Goal: Task Accomplishment & Management: Use online tool/utility

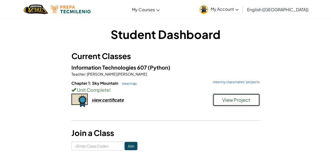
click at [257, 105] on button "View Project" at bounding box center [236, 100] width 47 height 13
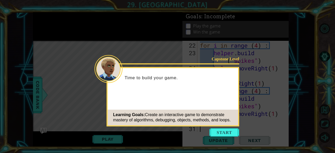
scroll to position [212, 0]
click at [230, 134] on button "Start" at bounding box center [224, 132] width 30 height 8
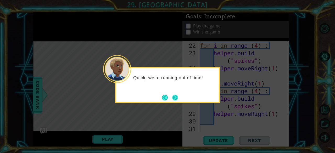
click at [176, 100] on button "Next" at bounding box center [175, 98] width 6 height 6
click at [175, 96] on button "Next" at bounding box center [175, 98] width 6 height 6
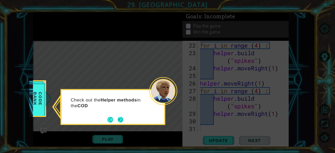
click at [119, 120] on button "Next" at bounding box center [120, 120] width 6 height 6
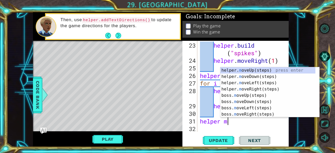
scroll to position [0, 1]
type textarea "helper mov"
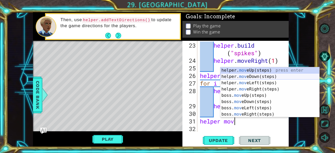
click at [270, 75] on div "helper. mov eUp(steps) press enter helper. mov eDown(steps) press enter helper.…" at bounding box center [269, 98] width 99 height 63
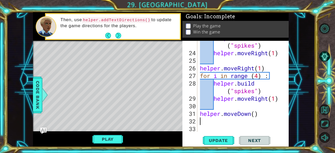
scroll to position [227, 0]
click at [254, 115] on div "helper . build ( "spikes" ) helper . moveRight ( 1 ) helper . moveRight ( 1 ) f…" at bounding box center [242, 91] width 87 height 114
type textarea "helper.moveDown(1)"
click at [273, 120] on div "helper . build ( "spikes" ) helper . moveRight ( 1 ) helper . moveRight ( 1 ) f…" at bounding box center [242, 91] width 87 height 114
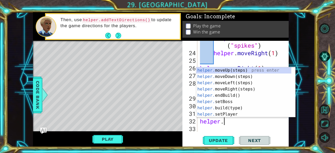
scroll to position [0, 1]
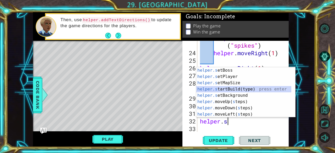
click at [246, 90] on div "helper.s etBoss press enter helper.s etPlayer press enter helper.s etMapSize pr…" at bounding box center [243, 98] width 95 height 63
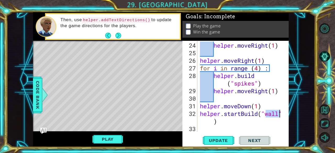
scroll to position [235, 0]
type textarea "helper.startBuild("wall")"
click at [227, 140] on span "Update" at bounding box center [218, 140] width 30 height 5
click at [224, 122] on div "helper . moveRight ( 1 ) helper . moveRight ( 1 ) for i in range ( 4 ) : helper…" at bounding box center [242, 95] width 87 height 106
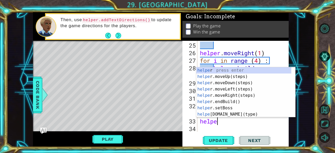
scroll to position [0, 1]
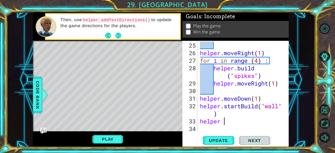
type textarea "helper"
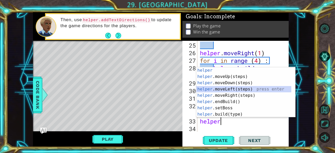
click at [231, 91] on div "helper press enter helper .moveUp(steps) press enter helper .moveDown(steps) pr…" at bounding box center [243, 98] width 95 height 63
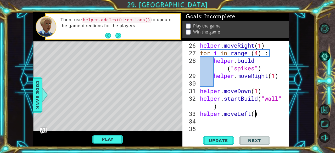
click at [255, 112] on div "helper . moveRight ( 1 ) for i in range ( 4 ) : helper . build ( "spikes" ) hel…" at bounding box center [242, 95] width 87 height 106
click at [228, 143] on button "Update" at bounding box center [218, 140] width 31 height 11
click at [223, 141] on span "Update" at bounding box center [218, 140] width 30 height 5
click at [279, 99] on div "helper . moveRight ( 1 ) for i in range ( 4 ) : helper . build ( "spikes" ) hel…" at bounding box center [242, 95] width 87 height 106
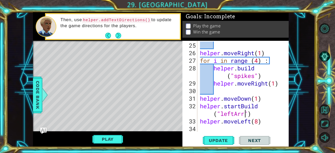
scroll to position [0, 4]
type textarea "helper.startBuild("leftArrow")"
click at [270, 124] on div "helper . moveRight ( 1 ) for i in range ( 4 ) : helper . build ( "spikes" ) hel…" at bounding box center [242, 95] width 87 height 106
click at [266, 123] on div "helper . moveRight ( 1 ) for i in range ( 4 ) : helper . build ( "spikes" ) hel…" at bounding box center [242, 95] width 87 height 106
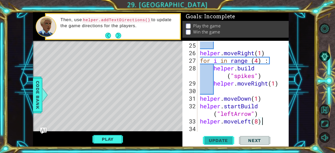
type textarea "helper.moveLeft(8)"
click at [226, 141] on span "Update" at bounding box center [218, 140] width 30 height 5
click at [111, 138] on button "Play" at bounding box center [107, 139] width 31 height 10
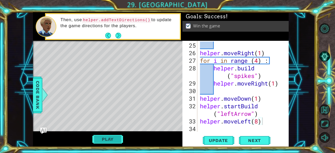
click at [110, 136] on button "Play" at bounding box center [107, 139] width 31 height 10
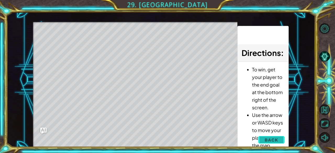
click at [278, 140] on button "Back" at bounding box center [271, 140] width 26 height 10
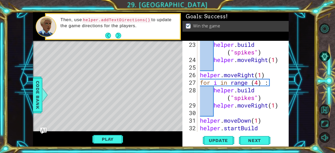
scroll to position [250, 0]
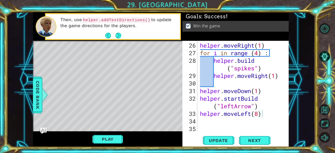
click at [267, 121] on div "helper . moveRight ( 1 ) for i in range ( 4 ) : helper . build ( "spikes" ) hel…" at bounding box center [242, 95] width 87 height 106
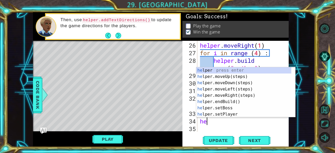
scroll to position [0, 0]
type textarea "help"
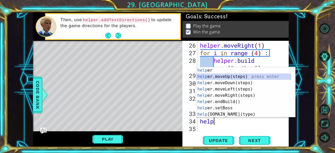
click at [238, 75] on div "help er press enter help er.moveUp(steps) press enter help er.moveDown(steps) p…" at bounding box center [243, 98] width 95 height 63
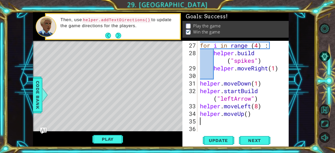
click at [247, 116] on div "for i in range ( 4 ) : helper . build ( "spikes" ) helper . moveRight ( 1 ) hel…" at bounding box center [242, 95] width 87 height 106
click at [116, 140] on button "Play" at bounding box center [107, 139] width 31 height 10
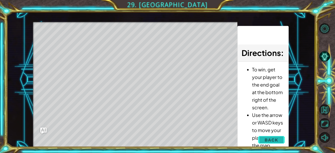
click at [276, 138] on span "Back" at bounding box center [270, 139] width 13 height 5
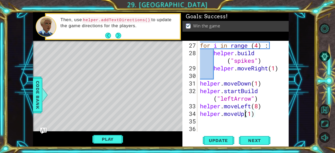
click at [245, 112] on div "for i in range ( 4 ) : helper . build ( "spikes" ) helper . moveRight ( 1 ) hel…" at bounding box center [242, 95] width 87 height 106
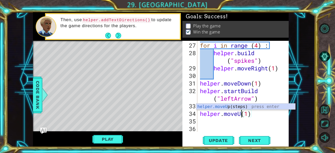
scroll to position [0, 2]
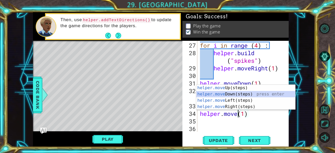
click at [239, 94] on div "helper.move Up(steps) press enter helper.move Down(steps) press enter helper.mo…" at bounding box center [245, 104] width 99 height 38
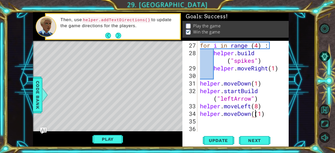
type textarea "helper.moveDown(1)"
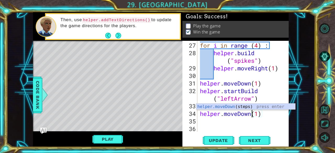
click at [249, 125] on div "for i in range ( 4 ) : helper . build ( "spikes" ) helper . moveRight ( 1 ) hel…" at bounding box center [242, 95] width 87 height 106
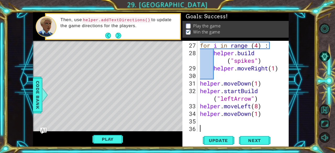
scroll to position [0, 0]
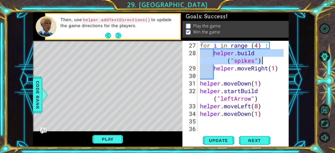
drag, startPoint x: 214, startPoint y: 51, endPoint x: 264, endPoint y: 62, distance: 50.9
click at [264, 62] on div "for i in range ( 4 ) : helper . build ( "spikes" ) helper . moveRight ( 1 ) hel…" at bounding box center [242, 95] width 87 height 106
type textarea "[DOMAIN_NAME]("spikes")"
click at [199, 121] on div "for i in range ( 4 ) : helper . build ( "spikes" ) helper . moveRight ( 1 ) hel…" at bounding box center [242, 95] width 87 height 106
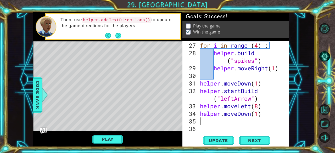
paste textarea "[DOMAIN_NAME]("spikes")"
click at [258, 123] on div "for i in range ( 4 ) : helper . build ( "spikes" ) helper . moveRight ( 1 ) hel…" at bounding box center [242, 95] width 87 height 106
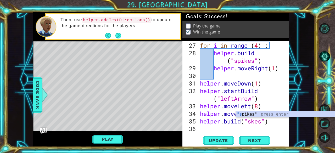
scroll to position [0, 3]
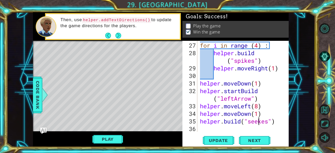
click at [271, 120] on div "for i in range ( 4 ) : helper . build ( "spikes" ) helper . moveRight ( 1 ) hel…" at bounding box center [242, 95] width 87 height 106
click at [270, 121] on div "for i in range ( 4 ) : helper . build ( "spikes" ) helper . moveRight ( 1 ) hel…" at bounding box center [242, 95] width 87 height 106
click at [214, 141] on span "Update" at bounding box center [218, 140] width 30 height 5
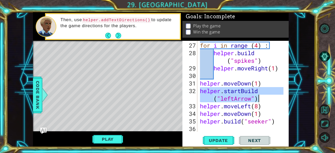
drag, startPoint x: 200, startPoint y: 91, endPoint x: 262, endPoint y: 97, distance: 62.2
click at [262, 97] on div "for i in range ( 4 ) : helper . build ( "spikes" ) helper . moveRight ( 1 ) hel…" at bounding box center [242, 95] width 87 height 106
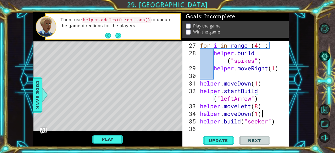
click at [261, 110] on div "for i in range ( 4 ) : helper . build ( "spikes" ) helper . moveRight ( 1 ) hel…" at bounding box center [242, 95] width 87 height 106
click at [263, 106] on div "for i in range ( 4 ) : helper . build ( "spikes" ) helper . moveRight ( 1 ) hel…" at bounding box center [242, 95] width 87 height 106
type textarea "helper.moveLeft(8)"
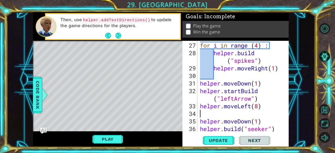
scroll to position [0, 0]
paste textarea "helper.startBuild("leftArrow")"
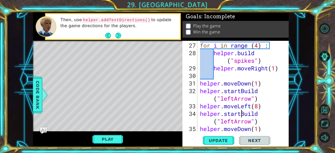
click at [240, 113] on div "for i in range ( 4 ) : helper . build ( "spikes" ) helper . moveRight ( 1 ) hel…" at bounding box center [242, 95] width 87 height 106
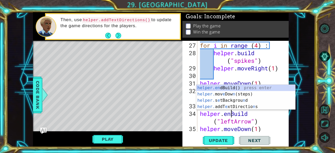
scroll to position [0, 1]
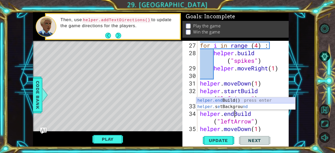
click at [232, 100] on div "helper.end Build() press enter helper. s e tBackgrou nd press enter" at bounding box center [245, 109] width 99 height 25
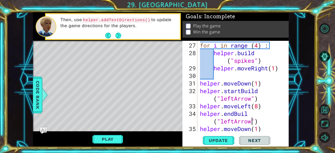
click at [253, 117] on div "for i in range ( 4 ) : helper . build ( "spikes" ) helper . moveRight ( 1 ) hel…" at bounding box center [242, 95] width 87 height 106
click at [249, 115] on div "for i in range ( 4 ) : helper . build ( "spikes" ) helper . moveRight ( 1 ) hel…" at bounding box center [242, 95] width 87 height 106
click at [250, 116] on div "for i in range ( 4 ) : helper . build ( "spikes" ) helper . moveRight ( 1 ) hel…" at bounding box center [242, 95] width 87 height 106
click at [251, 111] on div "for i in range ( 4 ) : helper . build ( "spikes" ) helper . moveRight ( 1 ) hel…" at bounding box center [242, 95] width 87 height 106
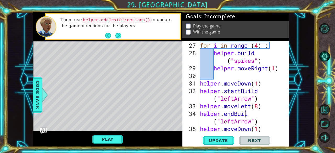
click at [249, 113] on div "for i in range ( 4 ) : helper . build ( "spikes" ) helper . moveRight ( 1 ) hel…" at bounding box center [242, 95] width 87 height 106
click at [253, 115] on div "for i in range ( 4 ) : helper . build ( "spikes" ) helper . moveRight ( 1 ) hel…" at bounding box center [242, 95] width 87 height 106
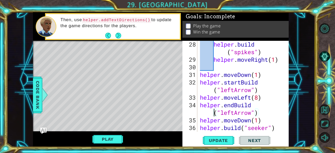
scroll to position [273, 0]
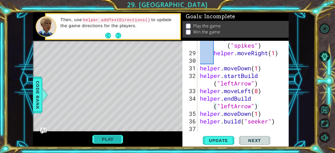
click at [110, 141] on button "Play" at bounding box center [107, 139] width 31 height 10
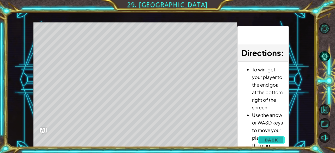
click at [273, 139] on span "Back" at bounding box center [270, 139] width 13 height 5
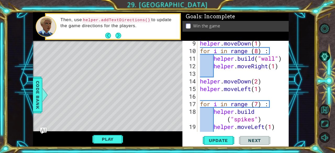
scroll to position [110, 0]
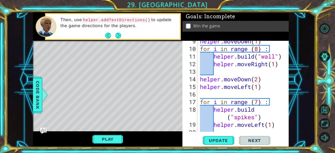
type textarea "helper.moveDown(2)"
click at [261, 78] on div "helper . moveDown ( 1 ) for i in range ( 8 ) : helper . build ( "wall" ) helper…" at bounding box center [242, 90] width 87 height 106
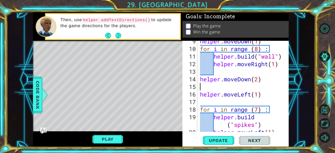
paste textarea "helper.startBuild("leftArrow")"
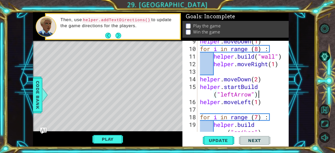
click at [241, 86] on div "helper . moveDown ( 1 ) for i in range ( 8 ) : helper . build ( "wall" ) helper…" at bounding box center [242, 94] width 87 height 114
click at [278, 88] on div "helper . moveDown ( 1 ) for i in range ( 8 ) : helper . build ( "wall" ) helper…" at bounding box center [242, 94] width 87 height 114
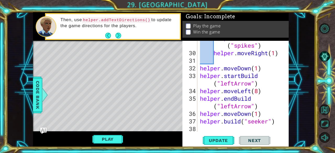
scroll to position [281, 0]
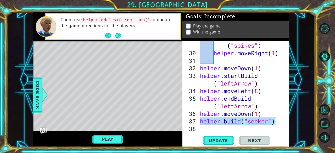
drag, startPoint x: 200, startPoint y: 123, endPoint x: 278, endPoint y: 121, distance: 78.5
click at [278, 121] on div "helper . build ( "spikes" ) helper . moveRight ( 1 ) helper . moveDown ( 1 ) he…" at bounding box center [242, 91] width 87 height 114
type textarea "[DOMAIN_NAME]("seeker")"
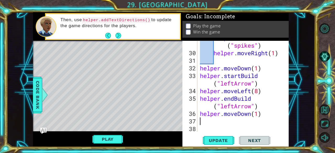
scroll to position [0, 0]
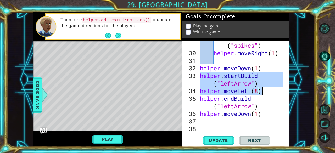
drag, startPoint x: 200, startPoint y: 76, endPoint x: 269, endPoint y: 92, distance: 71.4
click at [269, 92] on div "helper . build ( "spikes" ) helper . moveRight ( 1 ) helper . moveDown ( 1 ) he…" at bounding box center [242, 91] width 87 height 114
type textarea "helper.startBuild("leftArrow") helper.moveLeft(8)"
click at [241, 119] on div "helper . build ( "spikes" ) helper . moveRight ( 1 ) helper . moveDown ( 1 ) he…" at bounding box center [242, 91] width 87 height 114
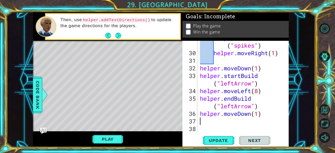
paste textarea "helper.moveLeft(8)"
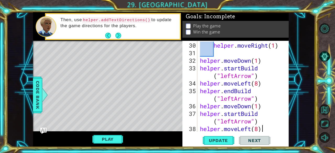
scroll to position [296, 0]
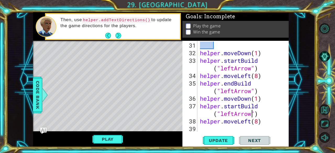
drag, startPoint x: 253, startPoint y: 116, endPoint x: 250, endPoint y: 115, distance: 2.9
click at [250, 115] on div "helper . moveDown ( 1 ) helper . startBuild ( "leftArrow" ) helper . moveLeft (…" at bounding box center [242, 95] width 87 height 106
drag, startPoint x: 234, startPoint y: 111, endPoint x: 221, endPoint y: 113, distance: 12.5
click at [221, 113] on div "helper . moveDown ( 1 ) helper . startBuild ( "leftArrow" ) helper . moveLeft (…" at bounding box center [242, 95] width 87 height 106
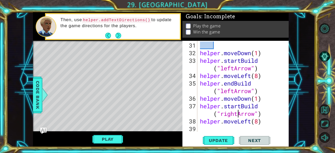
click at [251, 122] on div "helper . moveDown ( 1 ) helper . startBuild ( "leftArrow" ) helper . moveLeft (…" at bounding box center [242, 95] width 87 height 106
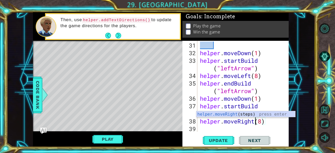
scroll to position [0, 3]
click at [223, 143] on span "Update" at bounding box center [218, 140] width 30 height 5
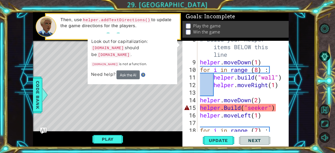
scroll to position [87, 0]
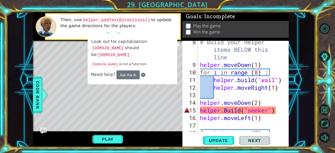
click at [227, 110] on div "# Build your Helper items BELOW this line helper . moveDown ( 1 ) for i in rang…" at bounding box center [242, 98] width 87 height 121
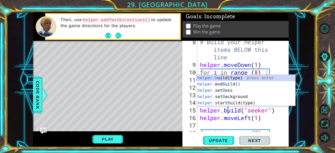
scroll to position [0, 1]
click at [225, 140] on span "Update" at bounding box center [218, 140] width 30 height 5
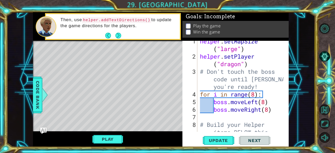
scroll to position [0, 0]
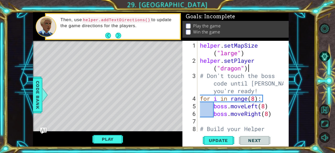
click at [250, 65] on div "helper . setMapSize ( "large" ) helper . setPlayer ( "dragon" ) # Don't touch t…" at bounding box center [242, 106] width 87 height 129
type textarea "helper.setPlayer("dragon")"
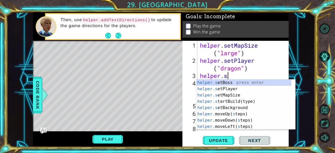
scroll to position [0, 1]
click at [252, 83] on div "helper.s etBoss press enter helper.s etPlayer press enter helper.s etMapSize pr…" at bounding box center [243, 110] width 95 height 63
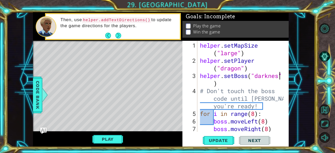
scroll to position [0, 4]
click at [104, 138] on button "Play" at bounding box center [107, 139] width 31 height 10
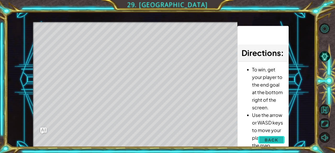
click at [275, 138] on span "Back" at bounding box center [270, 139] width 13 height 5
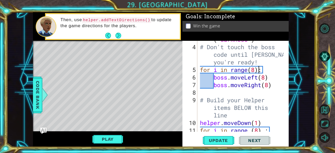
scroll to position [0, 3]
click at [257, 72] on div "helper . setBoss ( "darkness" ) # Don't touch the boss code until [PERSON_NAME]…" at bounding box center [242, 85] width 87 height 114
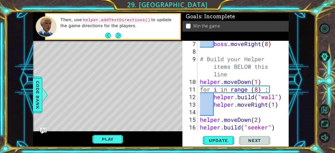
scroll to position [85, 0]
click at [258, 90] on div "boss . moveRight ( 8 ) # Build your Helper items BELOW this line helper . moveD…" at bounding box center [242, 93] width 87 height 106
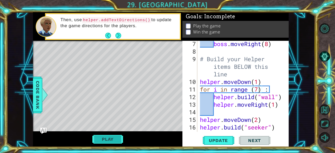
click at [107, 141] on button "Play" at bounding box center [107, 139] width 31 height 10
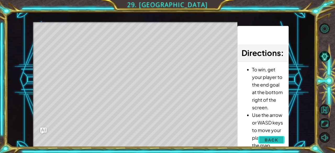
click at [265, 139] on button "Back" at bounding box center [271, 140] width 26 height 10
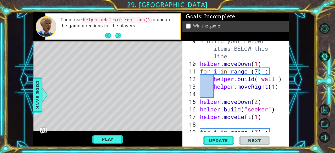
scroll to position [103, 0]
type textarea "helper.moveDown(2)"
click at [227, 98] on div "# Build your Helper items BELOW this line helper . moveDown ( 1 ) for i in rang…" at bounding box center [242, 97] width 87 height 121
click at [199, 101] on div "# Build your Helper items BELOW this line helper . moveDown ( 1 ) for i in rang…" at bounding box center [242, 97] width 87 height 121
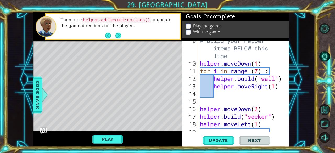
click at [205, 102] on div "# Build your Helper items BELOW this line helper . moveDown ( 1 ) for i in rang…" at bounding box center [242, 97] width 87 height 121
type textarea "he"
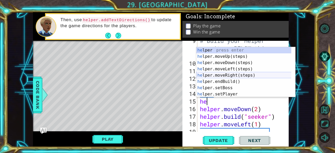
click at [233, 75] on div "he lper press enter he lper.moveUp(steps) press enter he lper.moveDown(steps) p…" at bounding box center [243, 78] width 95 height 63
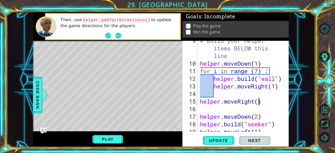
click at [257, 101] on div "# Build your Helper items BELOW this line helper . moveDown ( 1 ) for i in rang…" at bounding box center [242, 97] width 87 height 121
type textarea "helper.moveRight(1)"
click at [227, 139] on span "Update" at bounding box center [218, 140] width 30 height 5
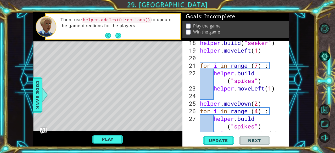
scroll to position [185, 0]
click at [223, 96] on div "helper . build ( "seeker" ) helper . moveLeft ( 1 ) for i in range ( 7 ) : help…" at bounding box center [242, 92] width 87 height 106
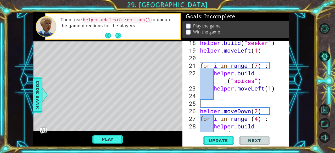
click at [200, 104] on div "helper . build ( "seeker" ) helper . moveLeft ( 1 ) for i in range ( 7 ) : help…" at bounding box center [242, 96] width 87 height 114
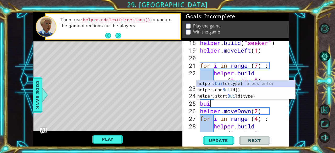
scroll to position [0, 1]
click at [220, 85] on div "helper. [PERSON_NAME](type) press enter helper.end [PERSON_NAME]() press enter …" at bounding box center [245, 96] width 99 height 31
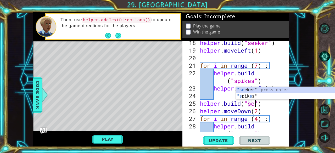
scroll to position [0, 3]
click at [247, 89] on div ""[PERSON_NAME]" press enter "s pik e s" press enter" at bounding box center [285, 99] width 99 height 25
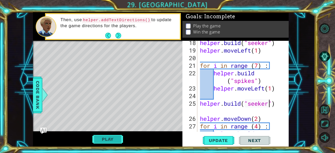
click at [117, 137] on button "Play" at bounding box center [107, 139] width 31 height 10
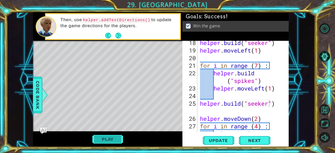
click at [111, 135] on button "Play" at bounding box center [107, 139] width 31 height 10
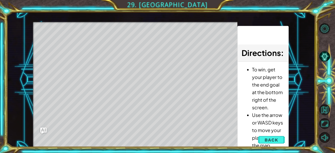
drag, startPoint x: 274, startPoint y: 139, endPoint x: 270, endPoint y: 142, distance: 4.7
click at [270, 142] on span "Back" at bounding box center [270, 139] width 13 height 5
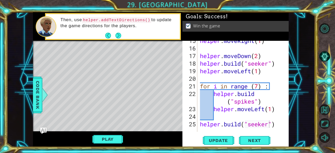
scroll to position [164, 0]
click at [253, 102] on div "helper . moveRight ( 1 ) helper . moveDown ( 2 ) helper . build ( "seeker" ) he…" at bounding box center [242, 94] width 87 height 114
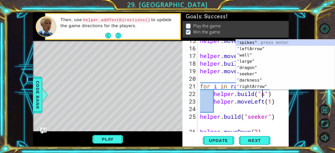
scroll to position [0, 3]
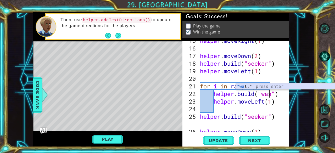
click at [248, 88] on div ""wa ll" press enter" at bounding box center [285, 92] width 99 height 19
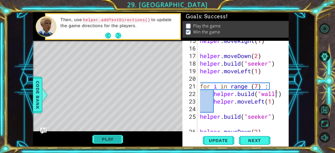
type textarea "[DOMAIN_NAME]("wall")"
click at [112, 142] on button "Play" at bounding box center [107, 139] width 31 height 10
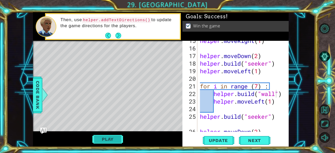
click at [112, 142] on button "Play" at bounding box center [107, 139] width 31 height 10
